Goal: Task Accomplishment & Management: Use online tool/utility

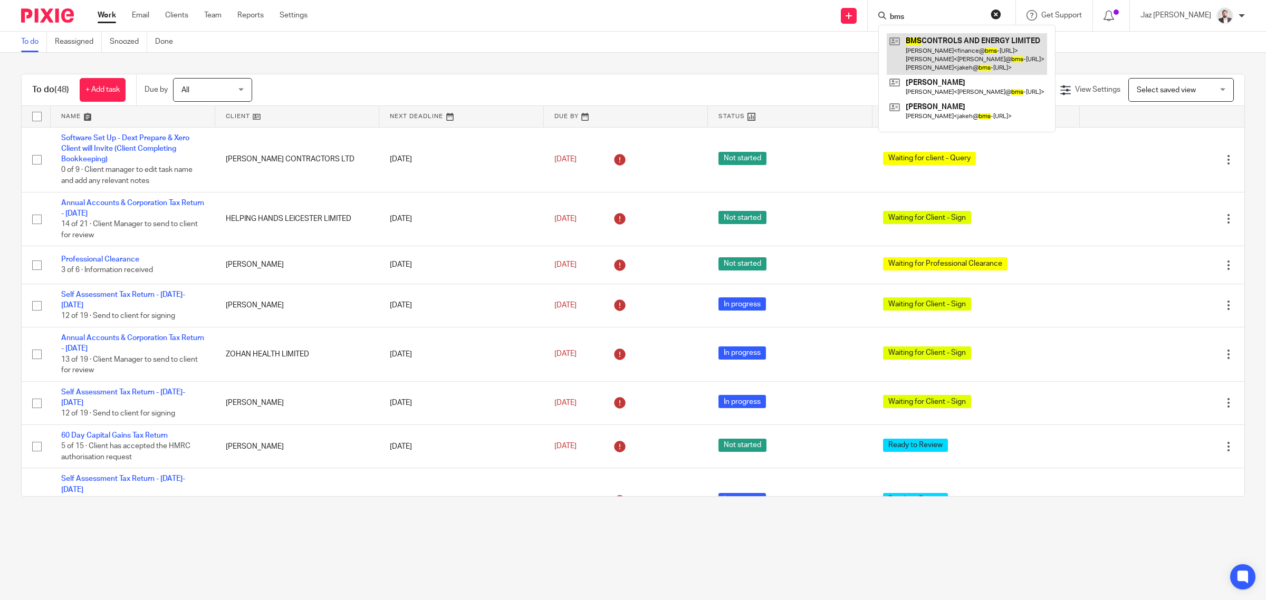
type input "bms"
click at [988, 49] on link at bounding box center [966, 54] width 160 height 42
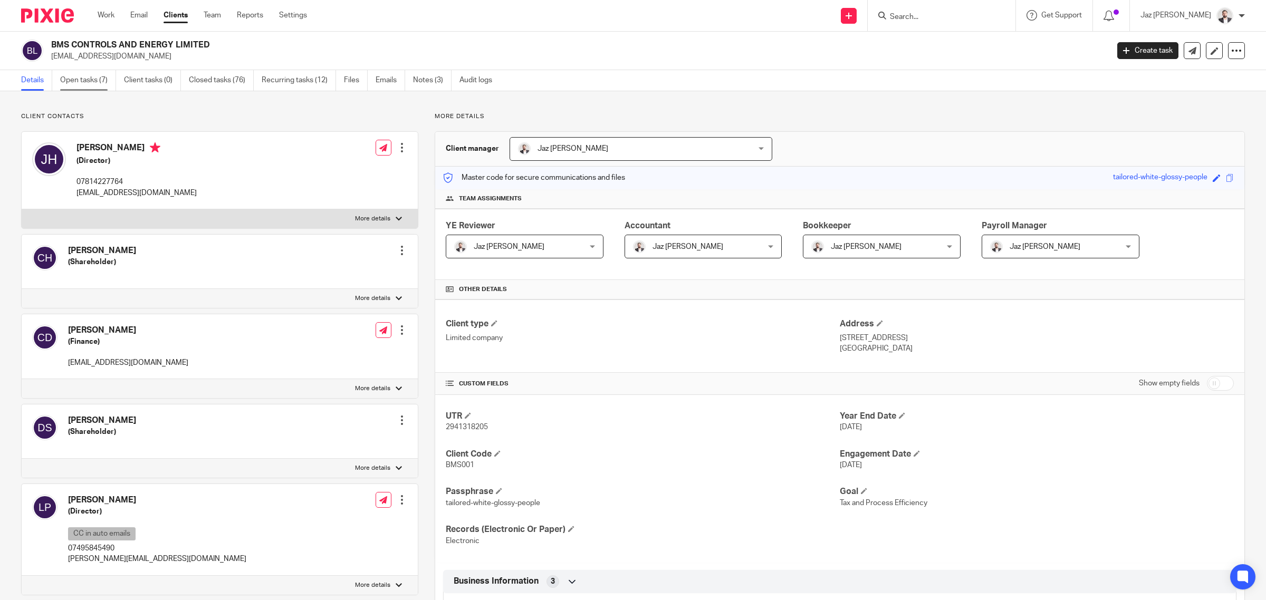
click at [93, 86] on link "Open tasks (7)" at bounding box center [88, 80] width 56 height 21
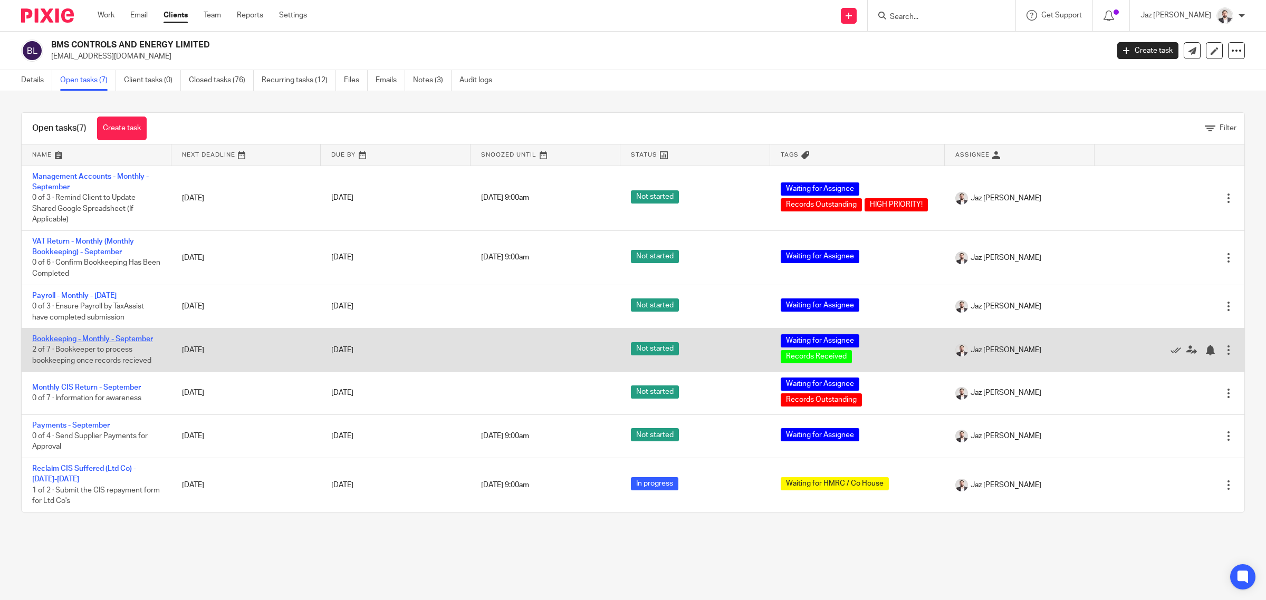
click at [91, 335] on link "Bookkeeping - Monthly - September" at bounding box center [92, 338] width 121 height 7
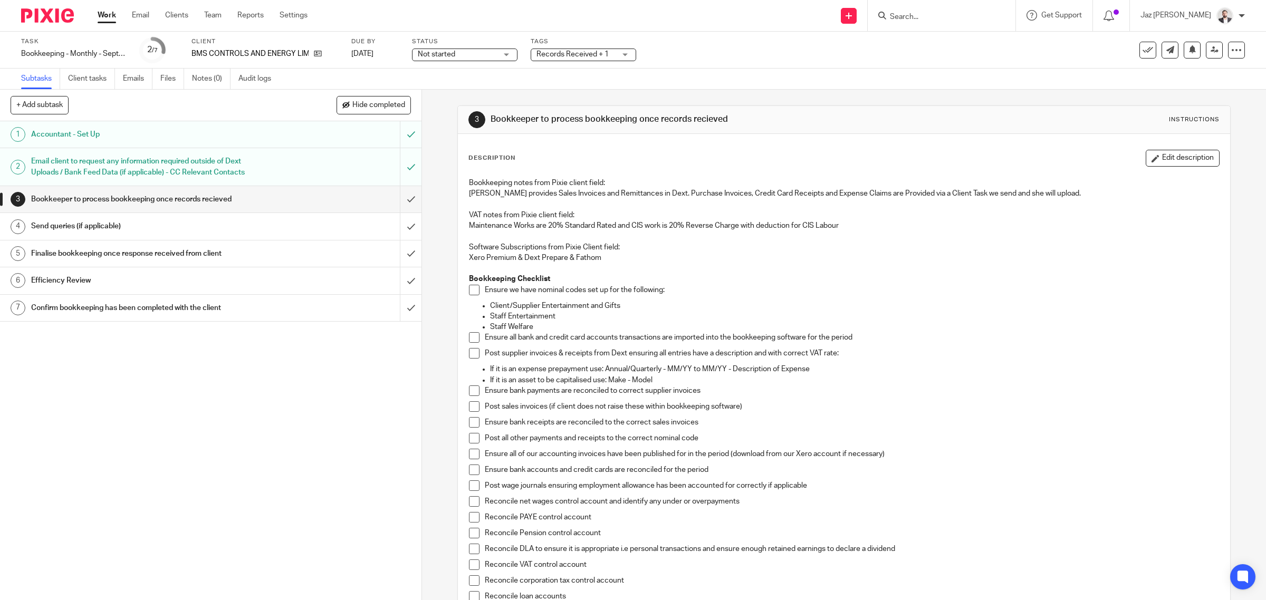
click at [87, 81] on link "Client tasks" at bounding box center [91, 79] width 47 height 21
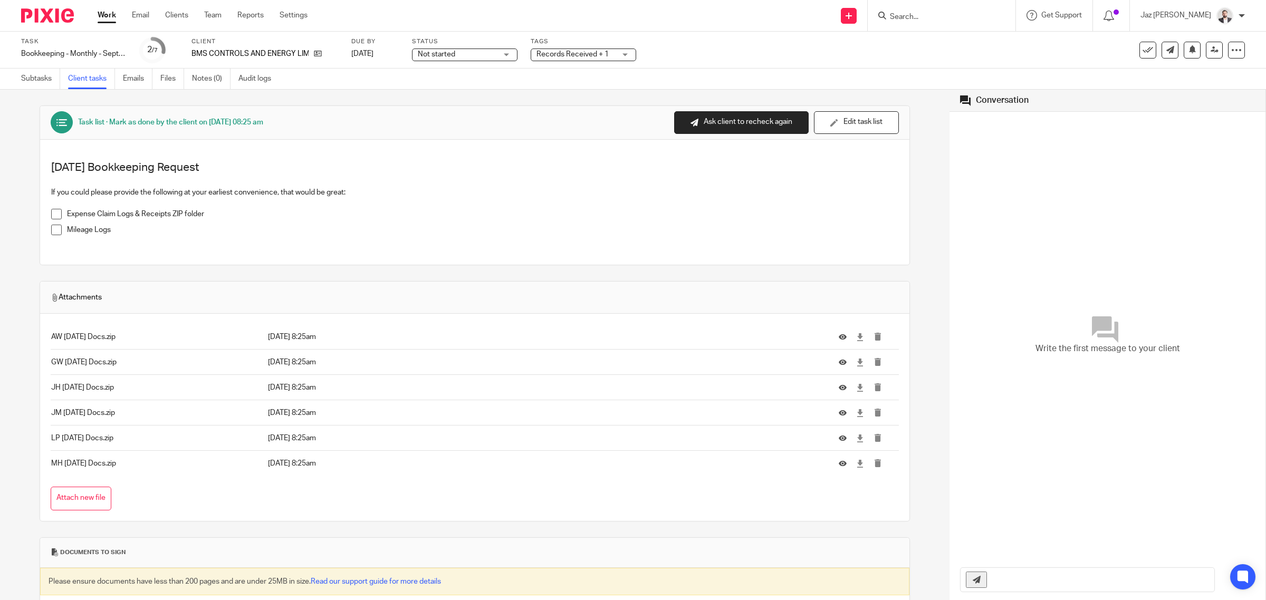
click at [159, 81] on ul "Subtasks Client tasks Emails Files Notes (0) Audit logs" at bounding box center [154, 79] width 266 height 21
click at [170, 81] on link "Files" at bounding box center [172, 79] width 24 height 21
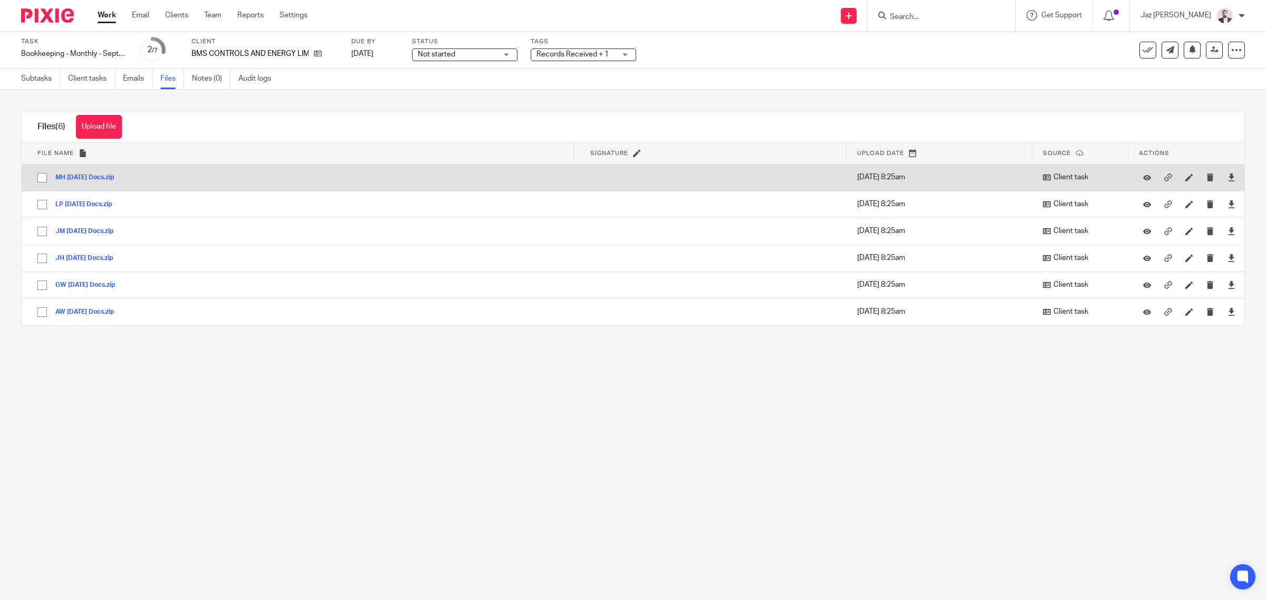
click at [40, 177] on input "checkbox" at bounding box center [42, 178] width 20 height 20
checkbox input "true"
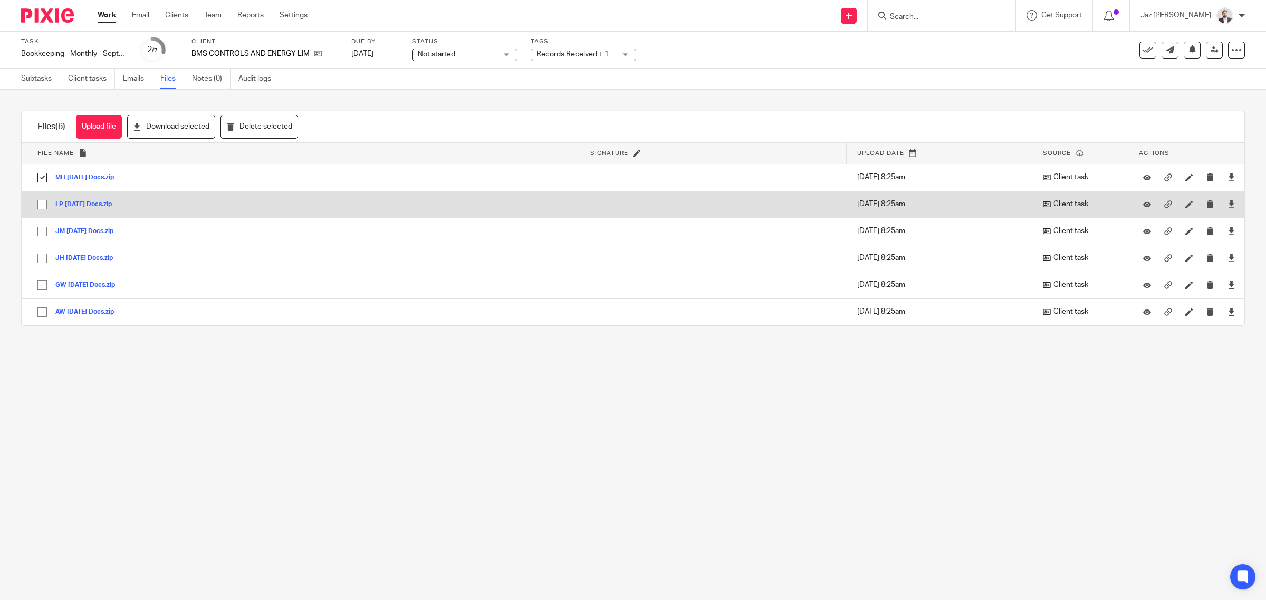
click at [43, 206] on input "checkbox" at bounding box center [42, 205] width 20 height 20
checkbox input "true"
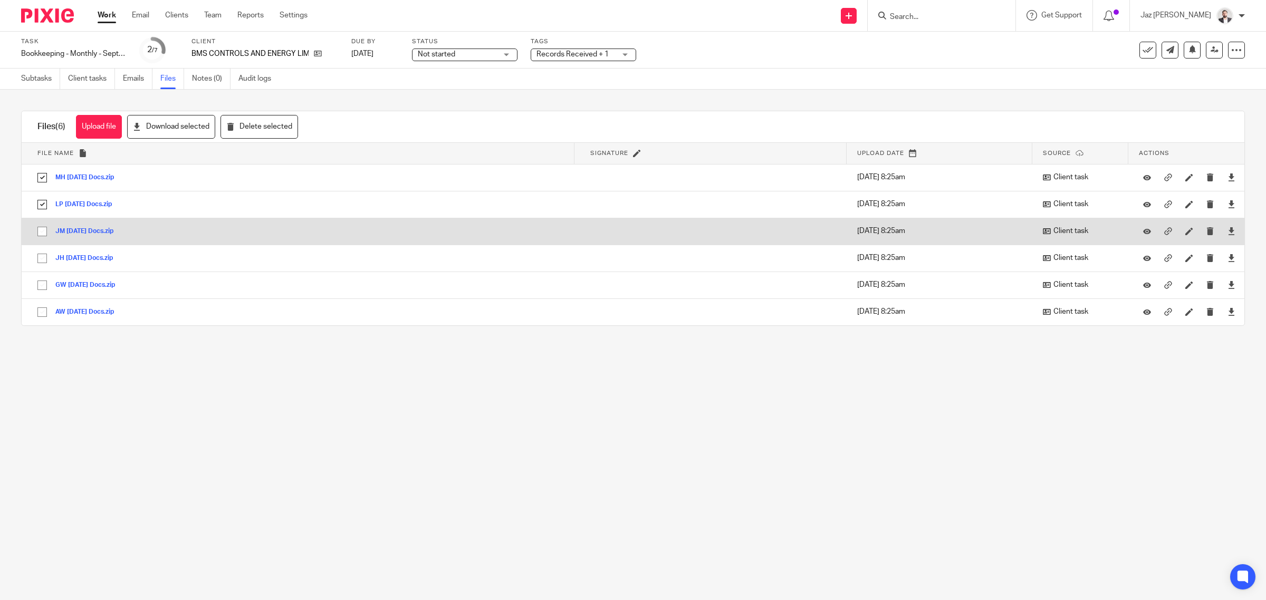
click at [41, 233] on input "checkbox" at bounding box center [42, 231] width 20 height 20
checkbox input "true"
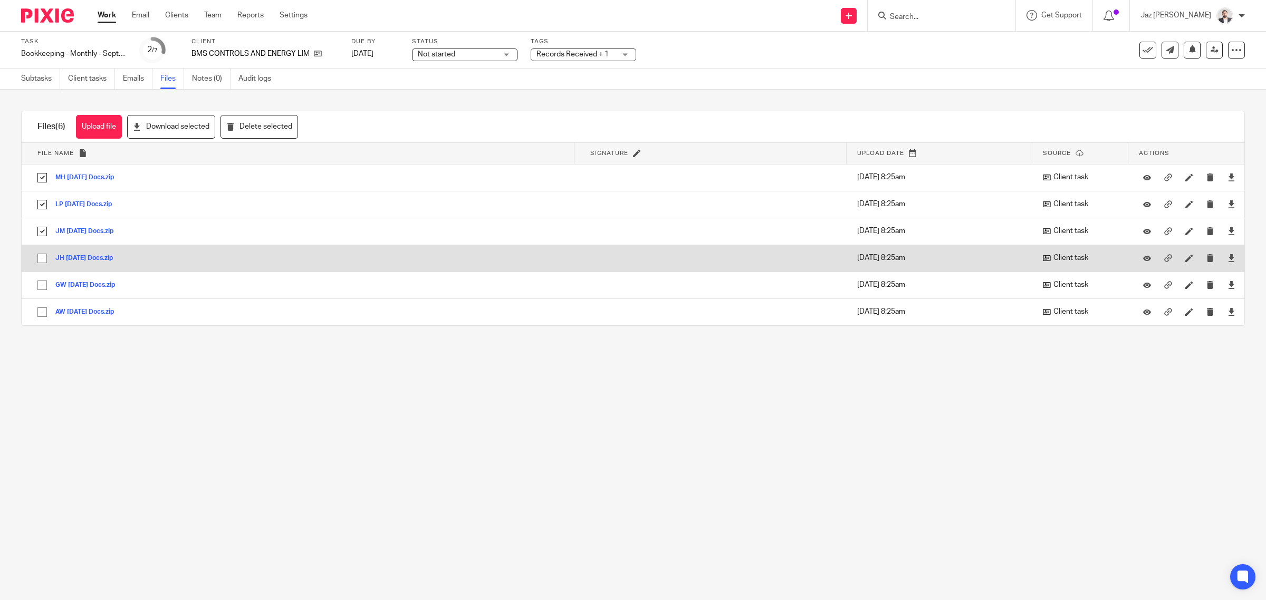
click at [42, 261] on input "checkbox" at bounding box center [42, 258] width 20 height 20
checkbox input "true"
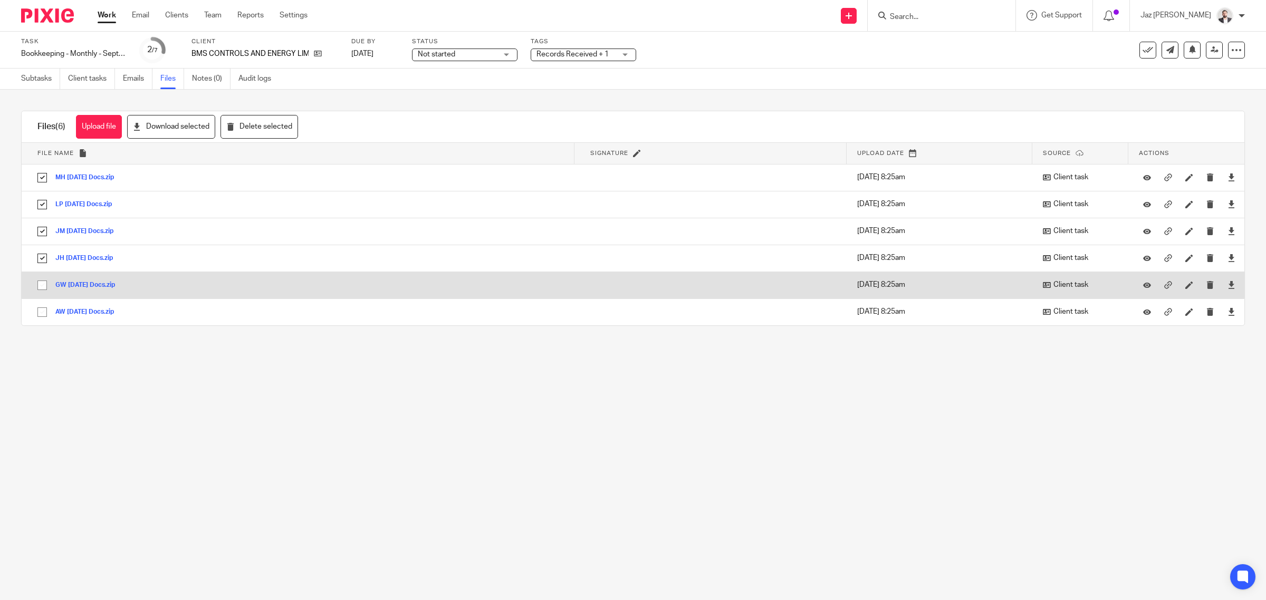
click at [42, 288] on input "checkbox" at bounding box center [42, 285] width 20 height 20
checkbox input "true"
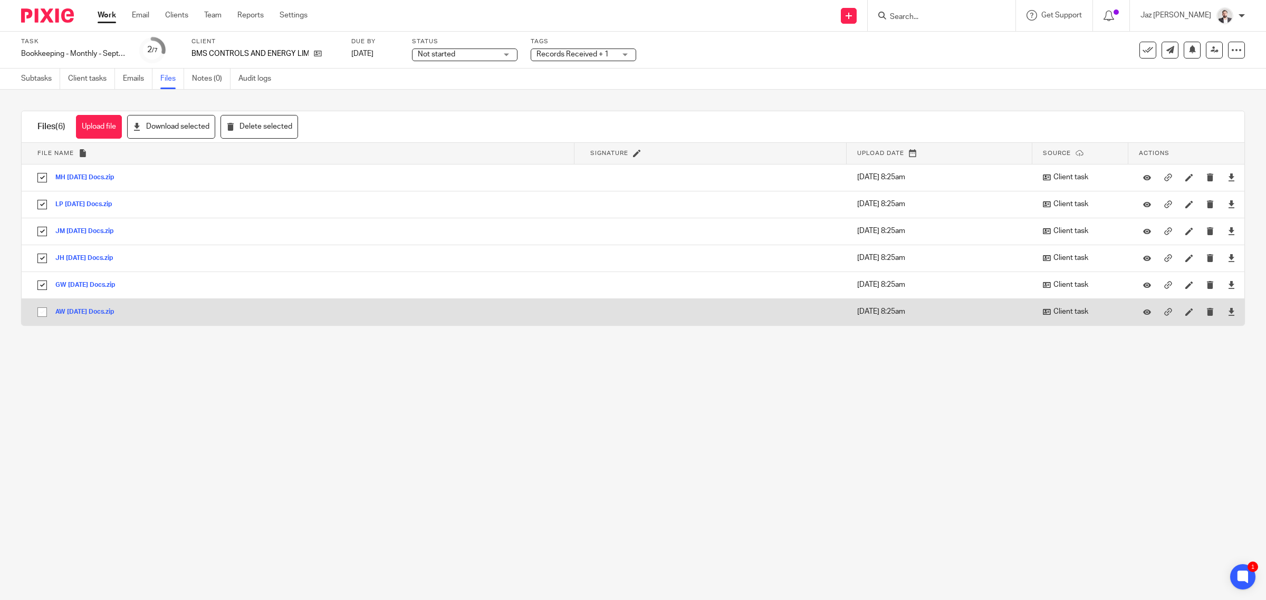
click at [40, 314] on input "checkbox" at bounding box center [42, 312] width 20 height 20
checkbox input "true"
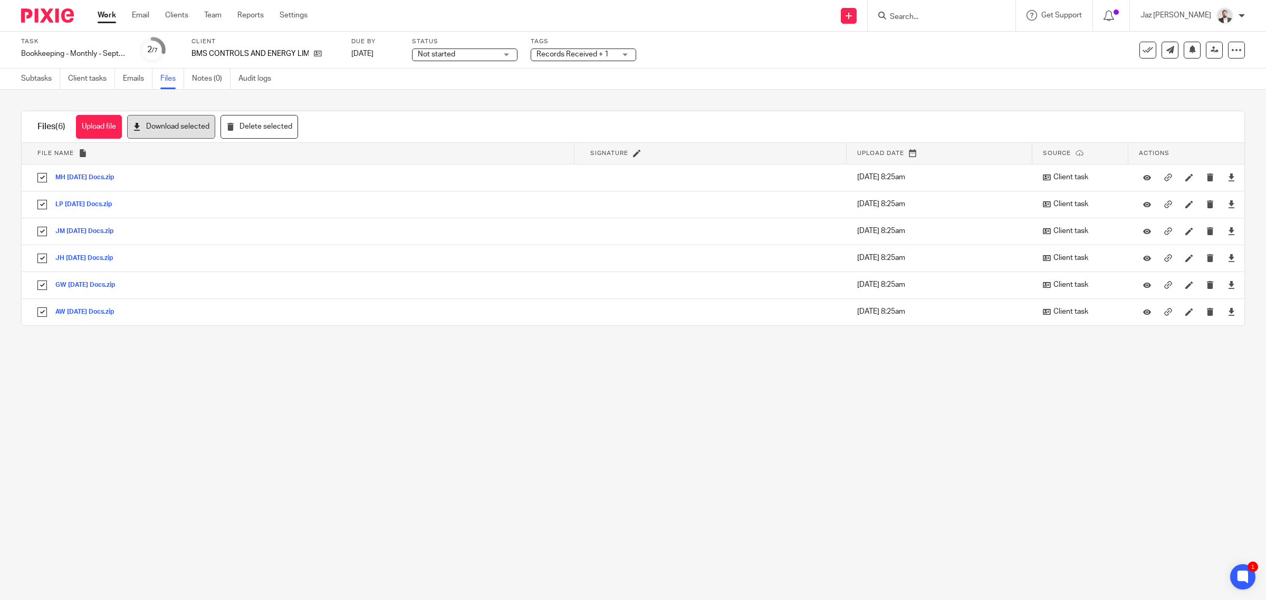
click at [159, 133] on button "Download selected" at bounding box center [171, 127] width 88 height 24
